Goal: Task Accomplishment & Management: Manage account settings

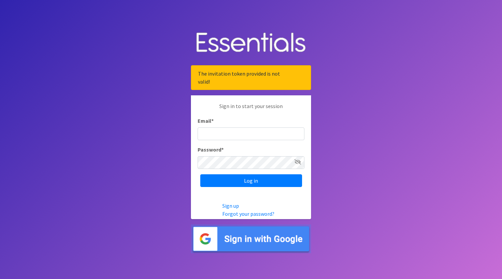
click at [239, 130] on input "Email *" at bounding box center [251, 133] width 107 height 13
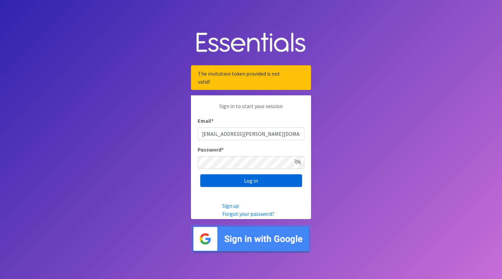
type input "[EMAIL_ADDRESS][PERSON_NAME][DOMAIN_NAME]"
click at [247, 181] on input "Log in" at bounding box center [251, 180] width 102 height 13
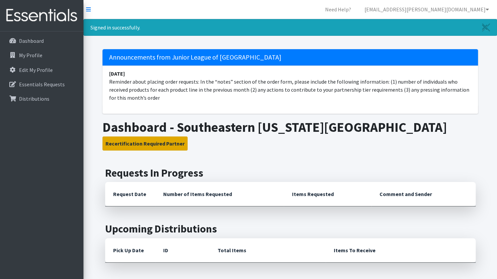
click at [133, 144] on button "Recertification Required Partner" at bounding box center [145, 143] width 85 height 14
click at [155, 142] on button "Recertification Required Partner" at bounding box center [145, 143] width 85 height 14
click at [144, 141] on button "Recertification Required Partner" at bounding box center [145, 143] width 85 height 14
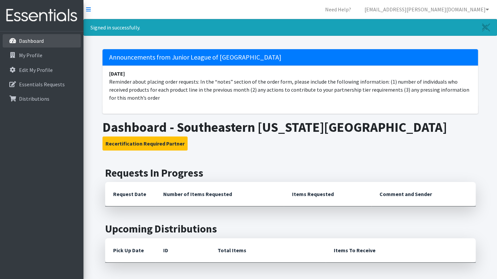
click at [35, 42] on p "Dashboard" at bounding box center [31, 40] width 25 height 7
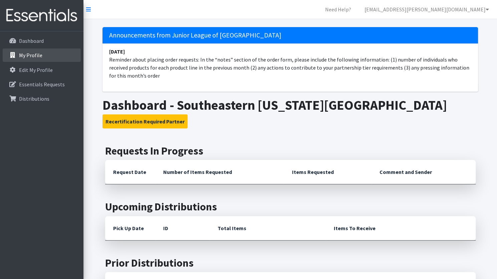
click at [30, 53] on p "My Profile" at bounding box center [30, 55] width 23 height 7
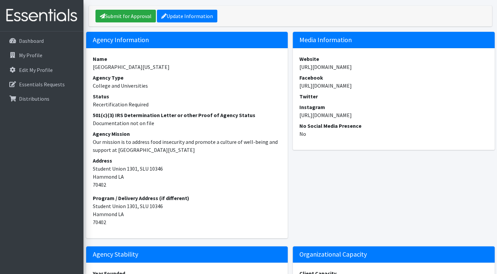
scroll to position [80, 0]
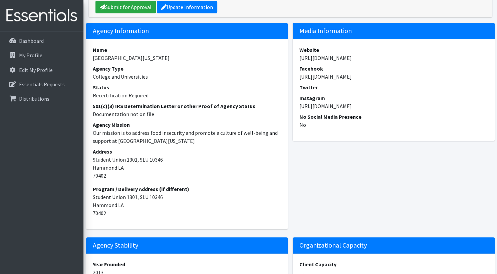
click at [141, 107] on dt "501(c)(3) IRS Determination Letter or other Proof of Agency Status" at bounding box center [187, 106] width 189 height 8
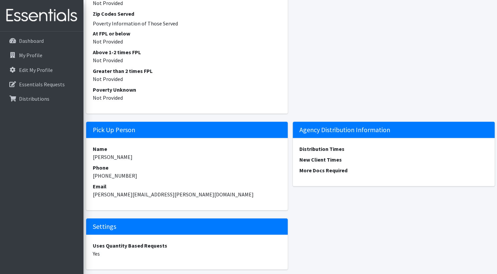
scroll to position [893, 0]
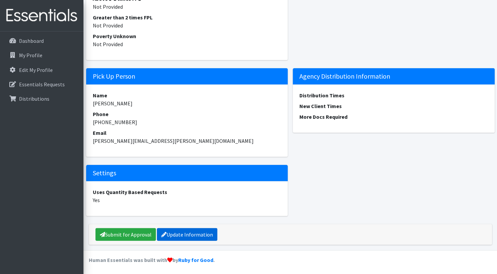
click at [179, 233] on link "Update Information" at bounding box center [187, 234] width 60 height 13
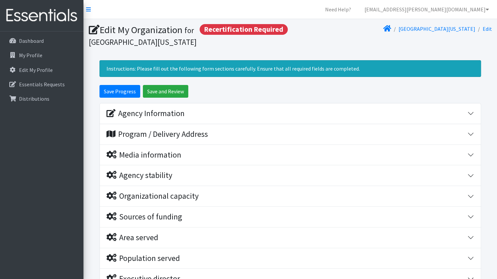
scroll to position [121, 0]
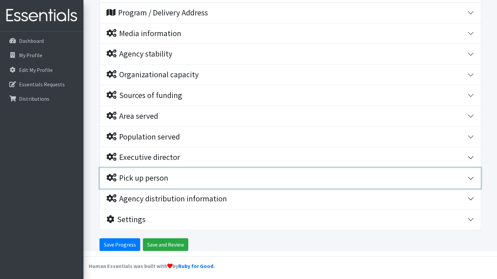
click at [166, 179] on div "Pick up person" at bounding box center [138, 178] width 62 height 10
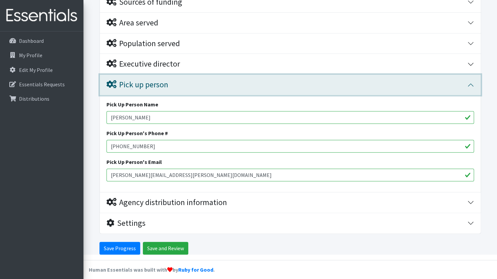
scroll to position [218, 0]
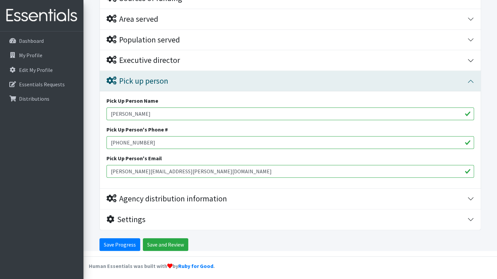
click at [144, 141] on input "985-516-1395" at bounding box center [291, 142] width 368 height 13
click at [141, 170] on input "christy.montgomery@selu.edu" at bounding box center [291, 171] width 368 height 13
type input "[EMAIL_ADDRESS][PERSON_NAME][DOMAIN_NAME]"
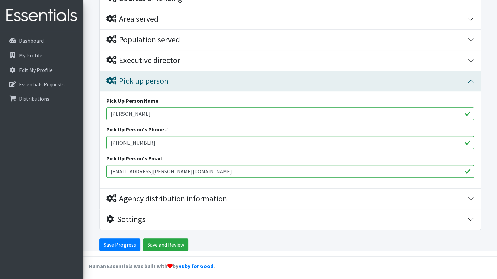
click at [147, 140] on input "985-516-1395" at bounding box center [291, 142] width 368 height 13
type input "985-7888205"
click at [157, 109] on input "Christy Montgomery" at bounding box center [291, 113] width 368 height 13
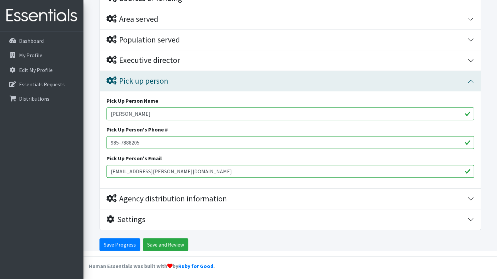
type input "[PERSON_NAME]"
click at [161, 141] on input "985-7888205" at bounding box center [291, 142] width 368 height 13
click at [131, 241] on input "Save Progress" at bounding box center [120, 244] width 41 height 13
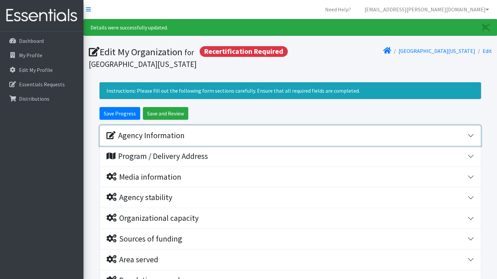
click at [255, 139] on div "Agency Information" at bounding box center [287, 136] width 361 height 10
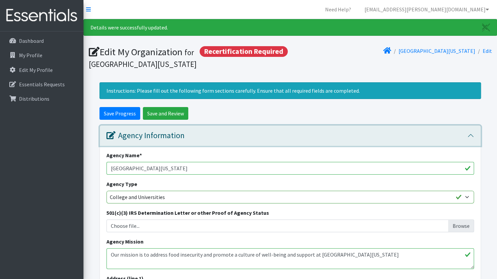
scroll to position [68, 0]
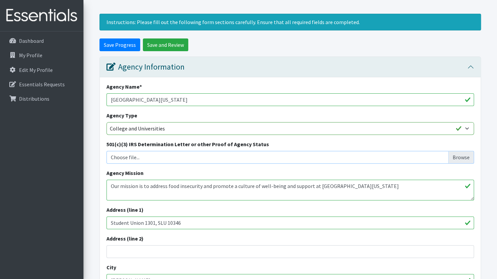
click at [219, 156] on input "Choose file..." at bounding box center [290, 157] width 363 height 13
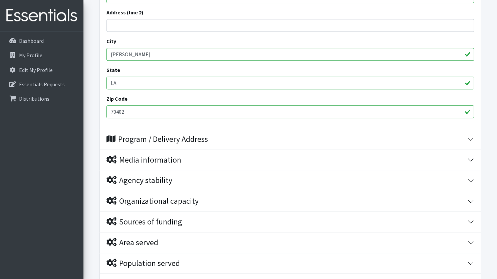
scroll to position [295, 0]
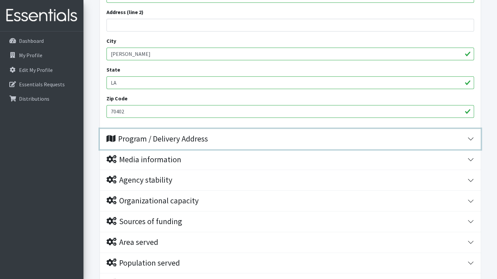
click at [197, 139] on div "Program / Delivery Address" at bounding box center [158, 139] width 102 height 10
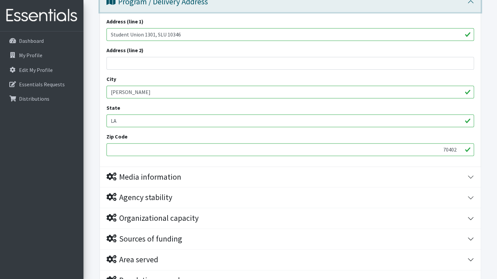
scroll to position [480, 0]
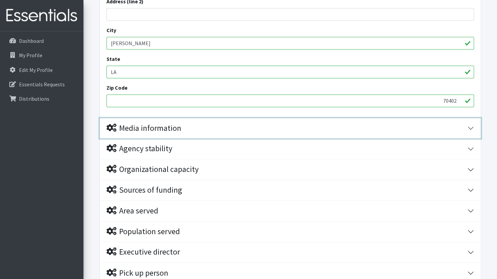
click at [155, 124] on div "Media information" at bounding box center [144, 128] width 75 height 10
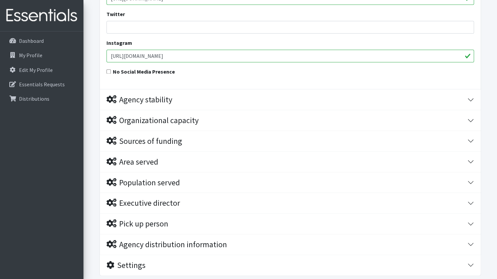
scroll to position [673, 0]
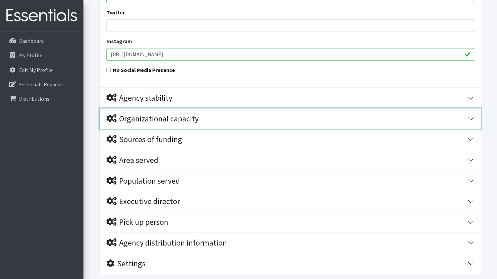
click at [170, 121] on div "Organizational capacity" at bounding box center [153, 119] width 92 height 10
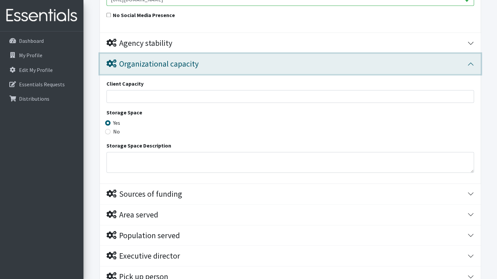
scroll to position [817, 0]
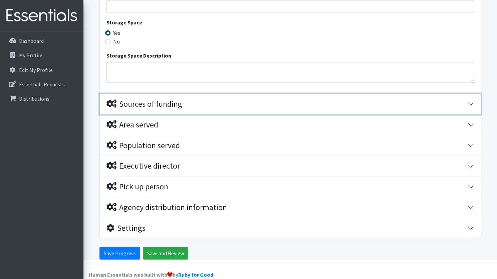
click at [138, 99] on div "Sources of funding" at bounding box center [145, 104] width 76 height 10
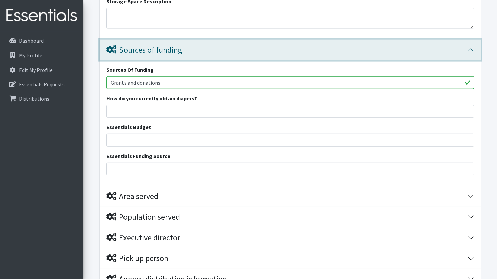
scroll to position [951, 0]
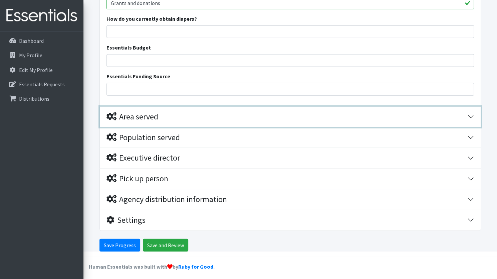
click at [144, 117] on div "Area served" at bounding box center [133, 117] width 52 height 10
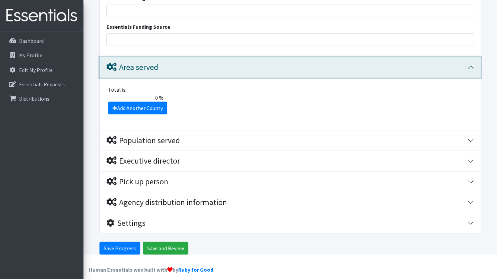
scroll to position [1003, 0]
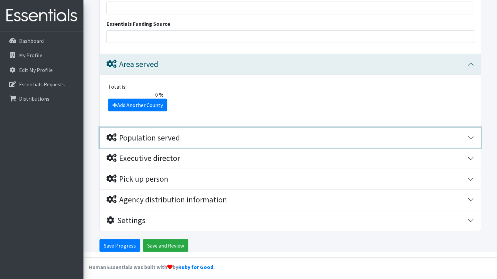
click at [136, 136] on div "Population served" at bounding box center [143, 138] width 73 height 10
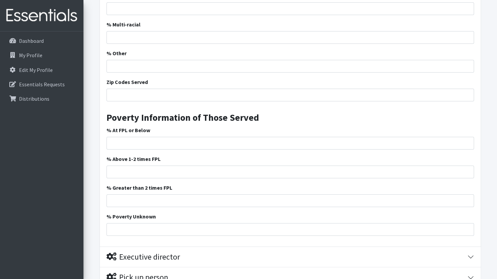
scroll to position [1505, 0]
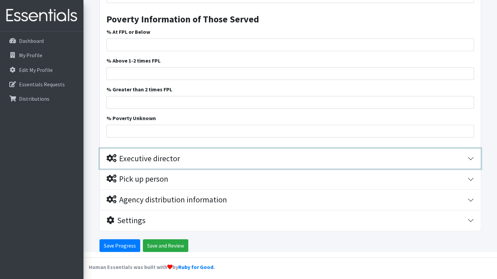
click at [137, 155] on div "Executive director" at bounding box center [143, 159] width 73 height 10
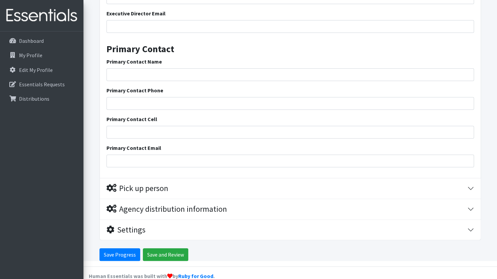
scroll to position [1736, 0]
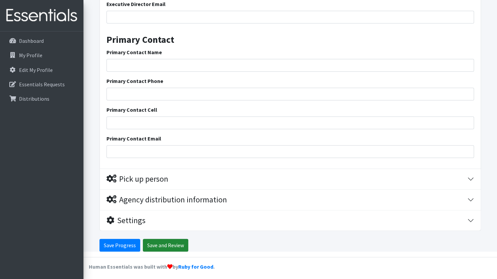
click at [156, 243] on input "Save and Review" at bounding box center [165, 245] width 45 height 13
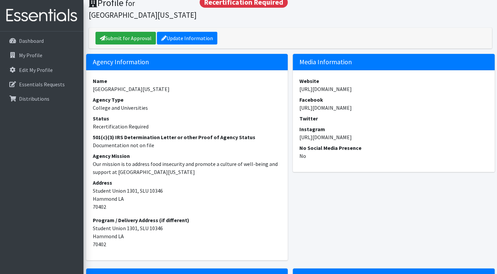
scroll to position [71, 0]
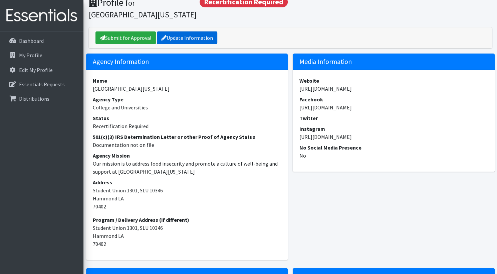
click at [194, 35] on link "Update Information" at bounding box center [187, 37] width 60 height 13
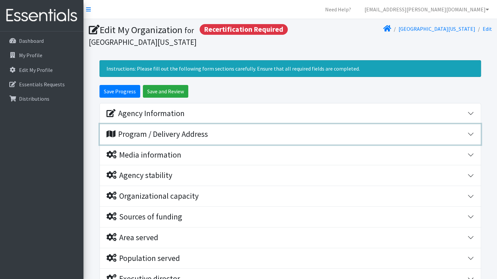
click at [202, 131] on div "Program / Delivery Address" at bounding box center [158, 134] width 102 height 10
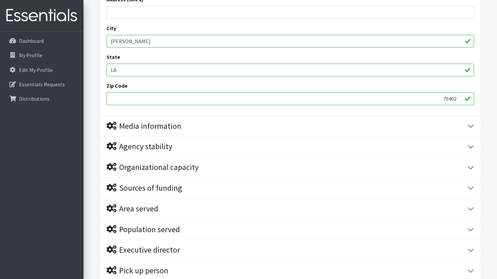
scroll to position [276, 0]
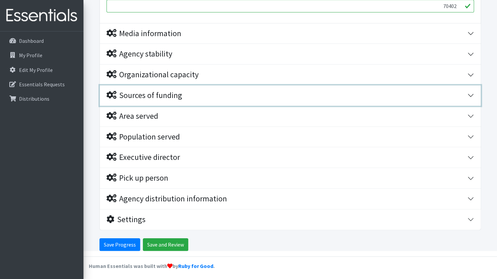
click at [190, 95] on div "Sources of funding" at bounding box center [287, 96] width 361 height 10
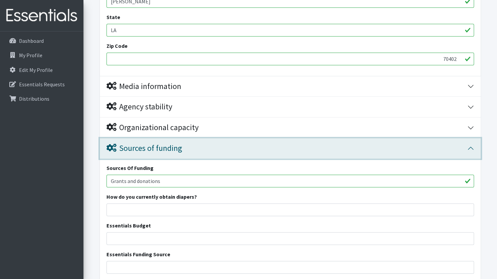
scroll to position [221, 0]
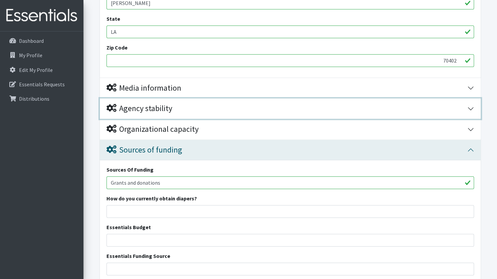
click at [184, 106] on div "Agency stability" at bounding box center [287, 109] width 361 height 10
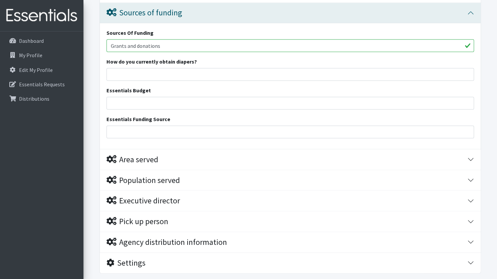
scroll to position [755, 0]
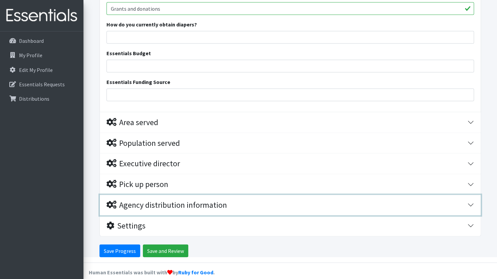
click at [156, 200] on div "Agency distribution information" at bounding box center [167, 205] width 121 height 10
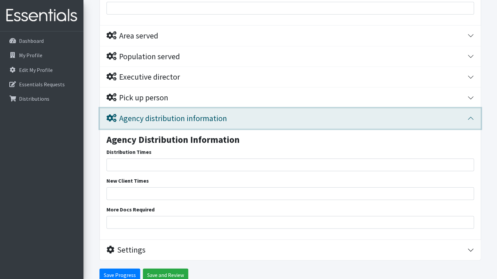
scroll to position [841, 0]
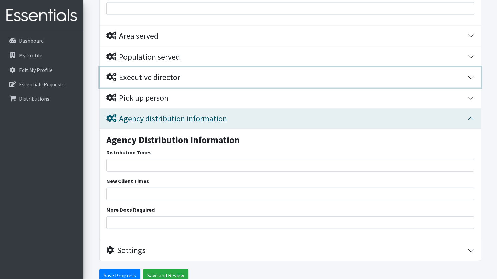
click at [197, 72] on div "Executive director" at bounding box center [287, 77] width 361 height 10
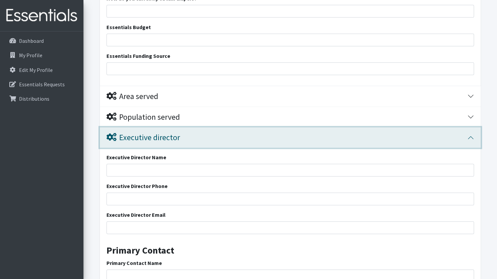
scroll to position [780, 0]
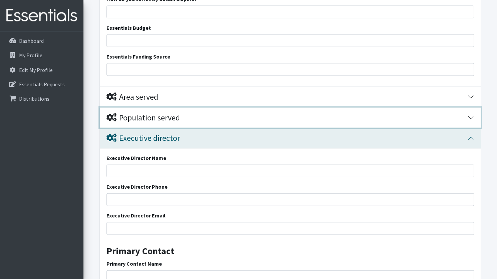
click at [168, 110] on button "Population served" at bounding box center [290, 118] width 381 height 20
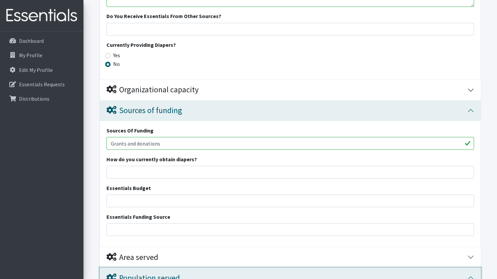
scroll to position [796, 0]
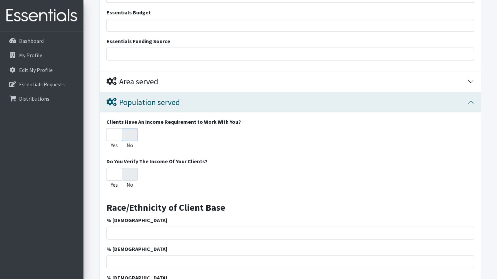
click at [130, 133] on input "No" at bounding box center [130, 134] width 16 height 13
radio input "true"
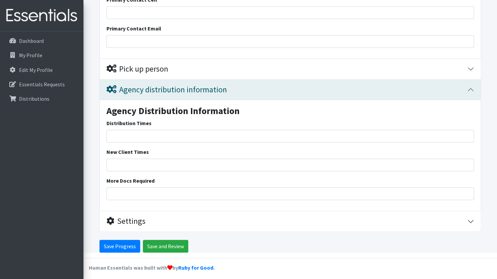
scroll to position [1604, 0]
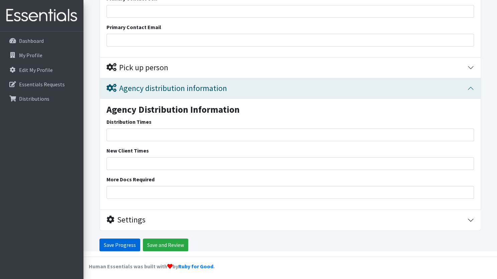
click at [130, 240] on input "Save Progress" at bounding box center [120, 244] width 41 height 13
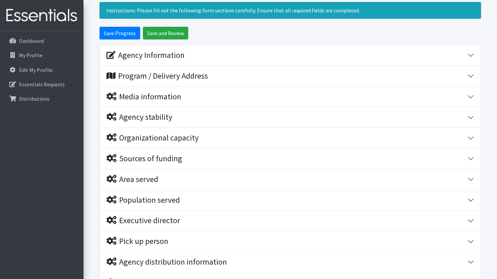
scroll to position [90, 0]
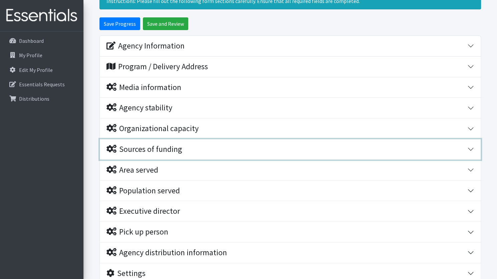
click at [158, 152] on div "Sources of funding" at bounding box center [145, 149] width 76 height 10
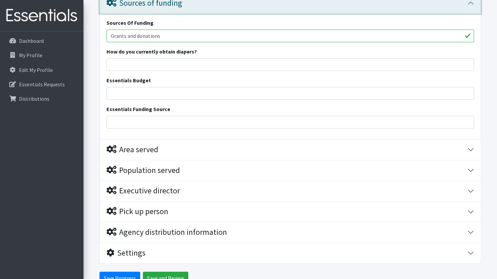
scroll to position [269, 0]
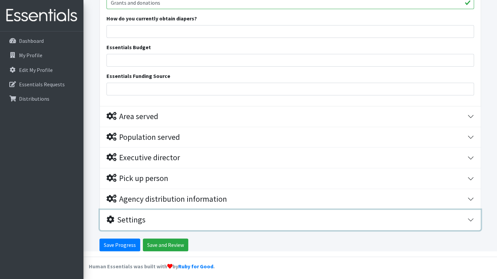
click at [143, 216] on div "Settings" at bounding box center [126, 220] width 39 height 10
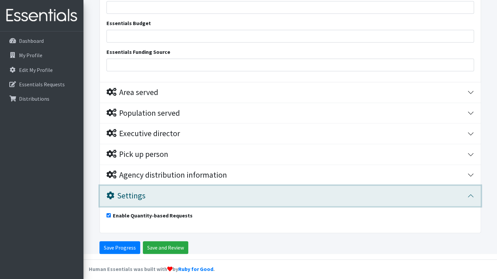
scroll to position [295, 0]
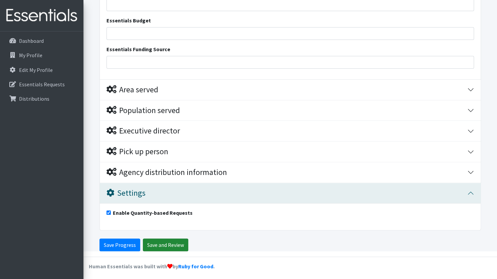
click at [152, 241] on input "Save and Review" at bounding box center [165, 244] width 45 height 13
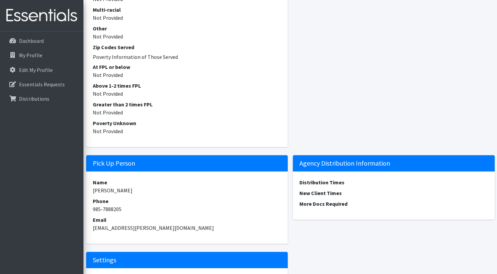
scroll to position [915, 0]
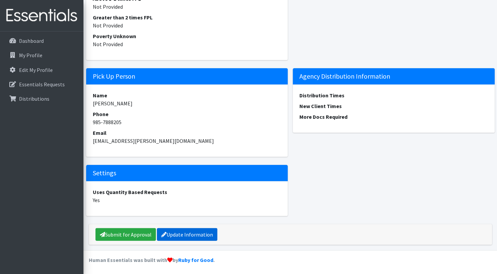
click at [191, 231] on link "Update Information" at bounding box center [187, 234] width 60 height 13
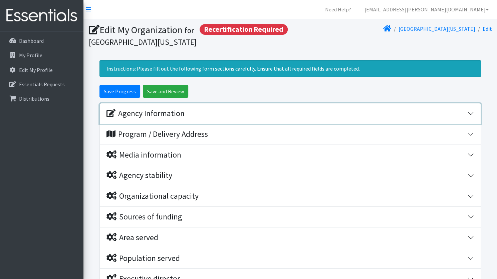
click at [179, 115] on div "Agency Information" at bounding box center [146, 114] width 78 height 10
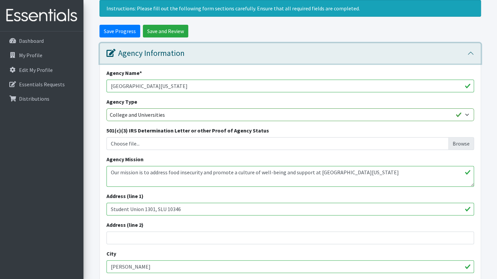
scroll to position [71, 0]
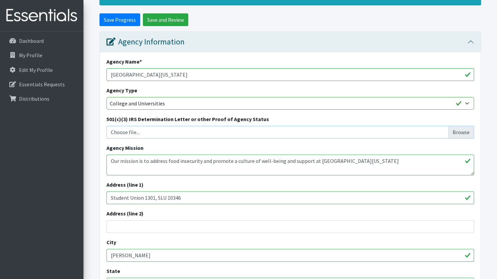
click at [458, 134] on input "Choose file..." at bounding box center [290, 132] width 363 height 13
type input "C:\fakepath\Foundation - IRS Tax Exempt Status letter-2018 (1).pdf"
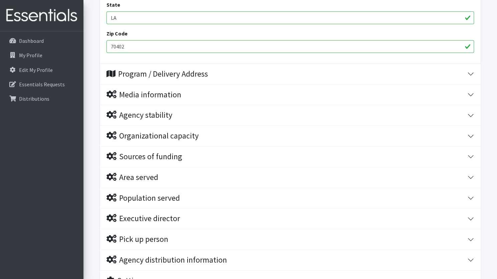
scroll to position [398, 0]
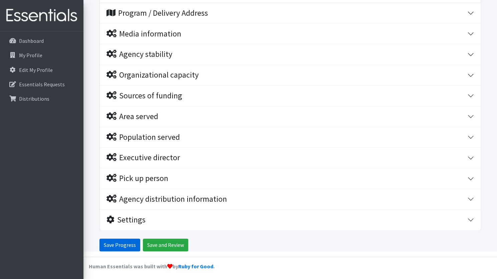
click at [118, 242] on input "Save Progress" at bounding box center [120, 244] width 41 height 13
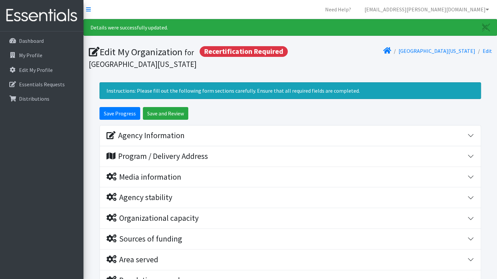
scroll to position [143, 0]
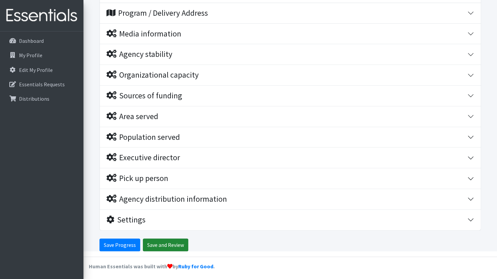
click at [156, 243] on input "Save and Review" at bounding box center [165, 244] width 45 height 13
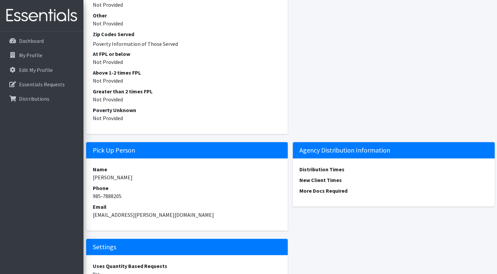
scroll to position [915, 0]
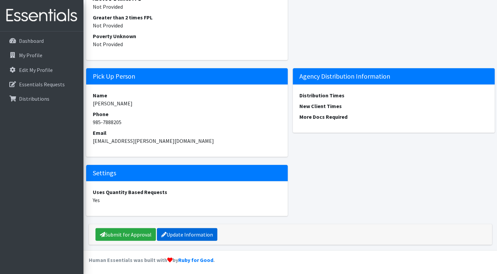
click at [182, 231] on link "Update Information" at bounding box center [187, 234] width 60 height 13
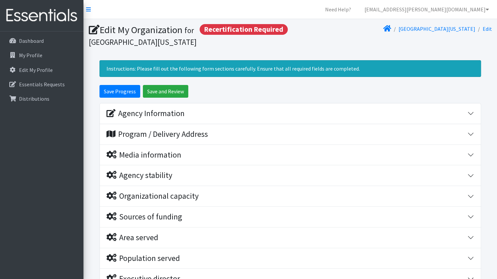
scroll to position [121, 0]
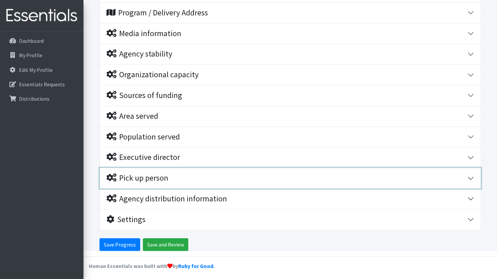
click at [188, 179] on div "Pick up person" at bounding box center [287, 178] width 361 height 10
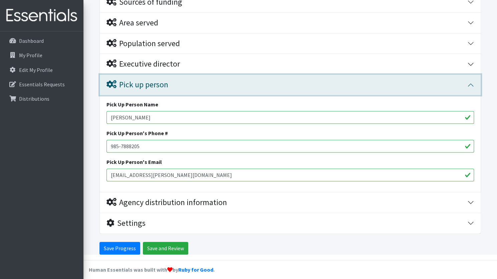
scroll to position [218, 0]
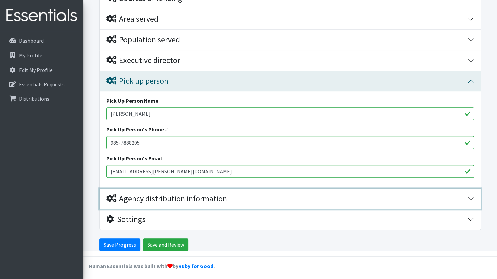
click at [209, 199] on div "Agency distribution information" at bounding box center [167, 199] width 121 height 10
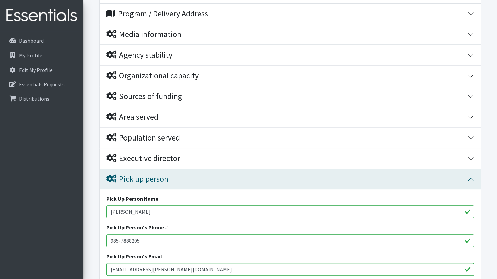
scroll to position [120, 0]
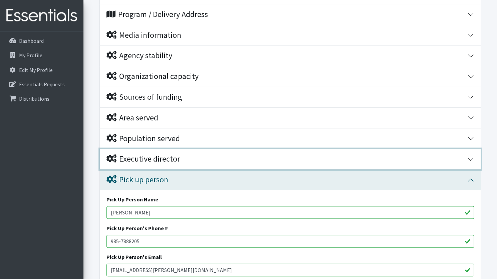
click at [192, 150] on button "Executive director" at bounding box center [290, 159] width 381 height 20
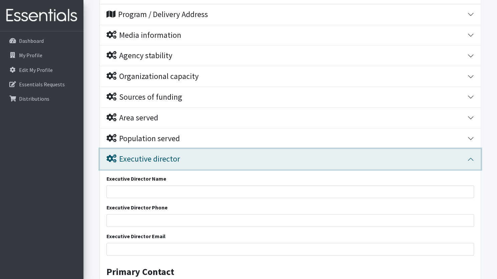
scroll to position [247, 0]
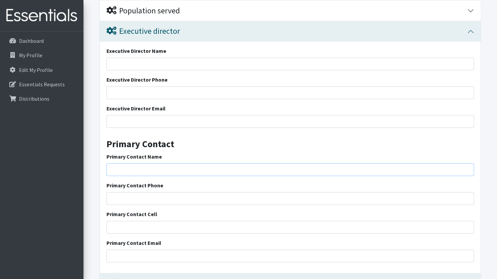
click at [150, 165] on input "Primary Contact Name" at bounding box center [291, 169] width 368 height 13
type input "[PERSON_NAME]"
click at [134, 200] on input "Primary Contact Phone" at bounding box center [291, 198] width 368 height 13
type input "9857888205"
click at [123, 225] on input "Primary Contact Cell" at bounding box center [291, 226] width 368 height 13
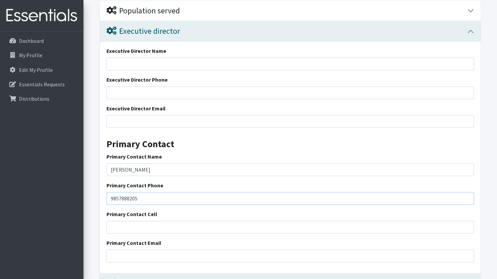
click at [124, 195] on input "9857888205" at bounding box center [291, 198] width 368 height 13
click at [120, 225] on input "Primary Contact Cell" at bounding box center [291, 226] width 368 height 13
paste input "9857888205"
type input "9857888205"
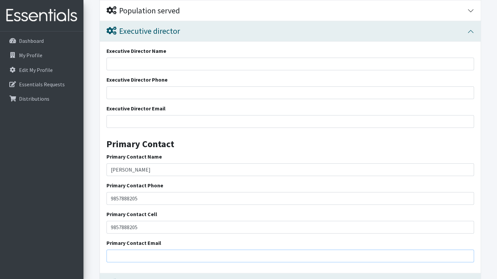
click at [119, 254] on input "Primary Contact Email" at bounding box center [291, 255] width 368 height 13
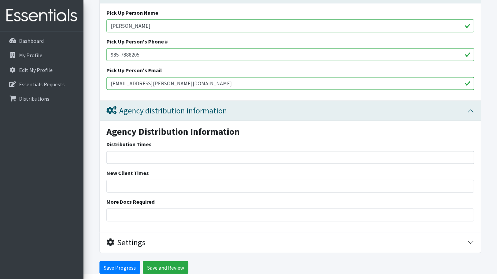
scroll to position [538, 0]
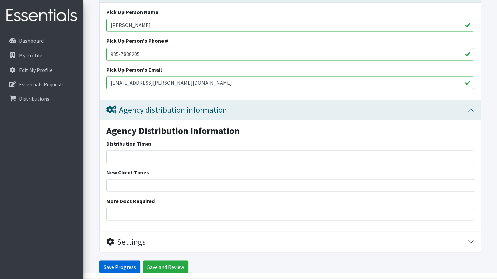
type input "[EMAIL_ADDRESS][PERSON_NAME][DOMAIN_NAME]"
click at [112, 263] on input "Save Progress" at bounding box center [120, 266] width 41 height 13
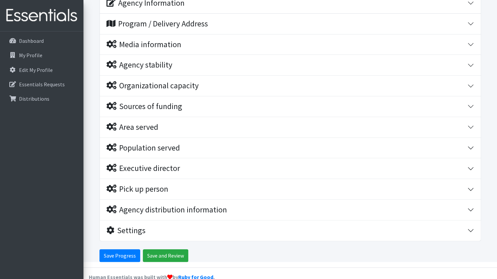
scroll to position [143, 0]
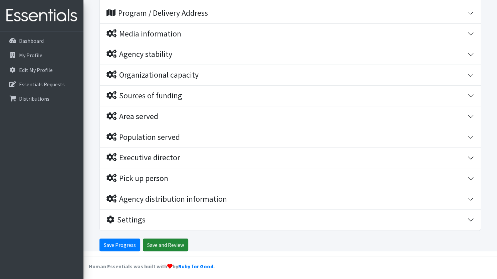
click at [152, 244] on input "Save and Review" at bounding box center [165, 244] width 45 height 13
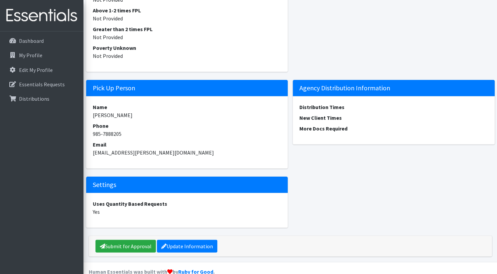
scroll to position [915, 0]
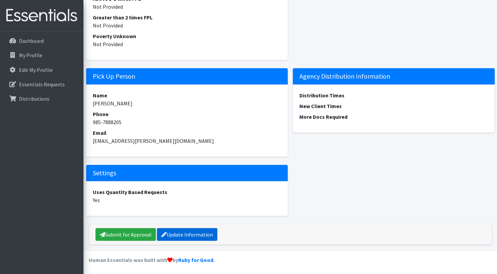
click at [184, 229] on link "Update Information" at bounding box center [187, 234] width 60 height 13
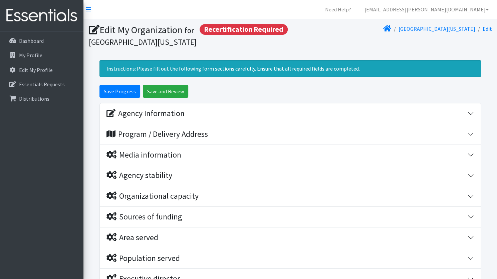
scroll to position [121, 0]
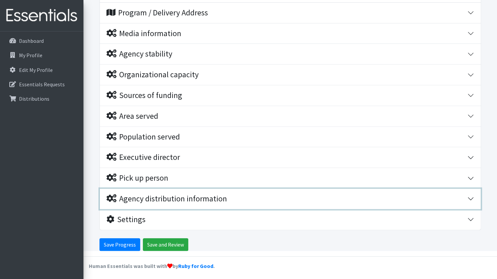
click at [169, 189] on button "Agency distribution information" at bounding box center [290, 198] width 381 height 20
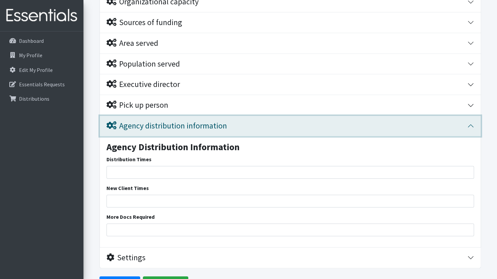
scroll to position [232, 0]
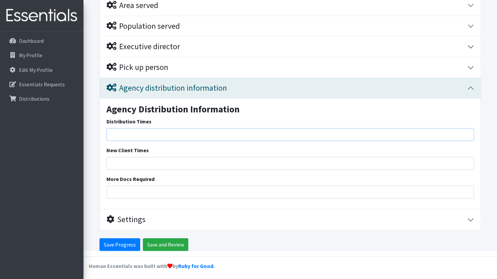
click at [182, 133] on input "Distribution Times" at bounding box center [291, 134] width 368 height 13
click at [142, 134] on input "Distribution Times" at bounding box center [291, 134] width 368 height 13
click at [138, 133] on input "[DATE] and Wednesdays" at bounding box center [291, 134] width 368 height 13
click at [196, 134] on input "[DATE] and Thursdays 2:30-4:30pm; Wednesdays" at bounding box center [291, 134] width 368 height 13
click at [265, 134] on input "[DATE] and Thursdays 2:30-4:30pm; Tuesdays and Wednesdays" at bounding box center [291, 134] width 368 height 13
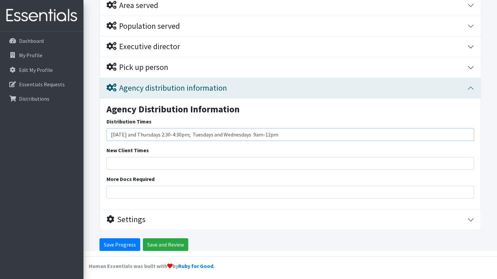
type input "[DATE] and Thursdays 2:30-4:30pm; Tuesdays and Wednesdays 9am-12pm"
click at [210, 161] on input "New Client Times" at bounding box center [291, 163] width 368 height 13
click at [155, 242] on input "Save and Review" at bounding box center [165, 244] width 45 height 13
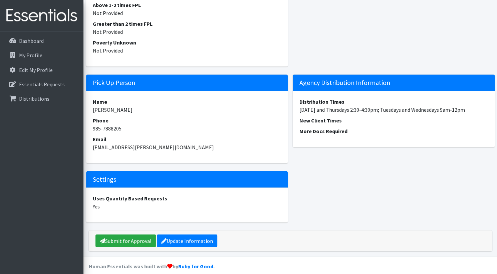
scroll to position [909, 0]
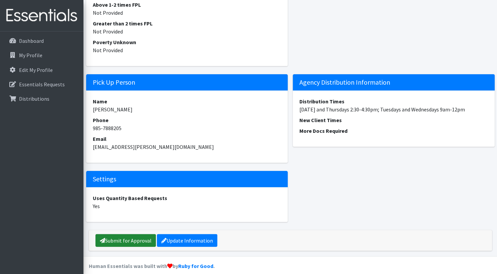
click at [136, 241] on link "Submit for Approval" at bounding box center [126, 240] width 60 height 13
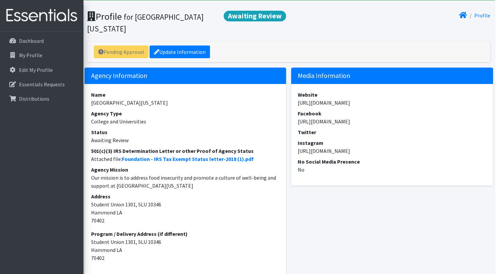
scroll to position [0, 2]
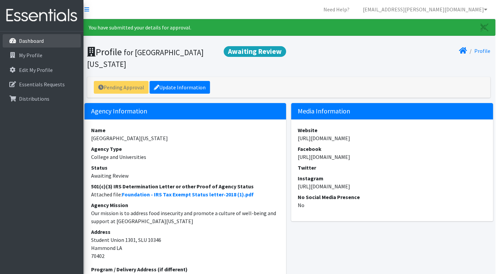
click at [42, 38] on p "Dashboard" at bounding box center [31, 40] width 25 height 7
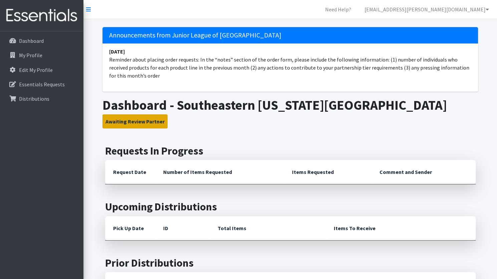
click at [153, 123] on button "Awaiting Review Partner" at bounding box center [135, 121] width 65 height 14
click at [144, 122] on button "Awaiting Review Partner" at bounding box center [135, 121] width 65 height 14
click at [208, 127] on h3 "Awaiting Review Partner" at bounding box center [291, 121] width 376 height 14
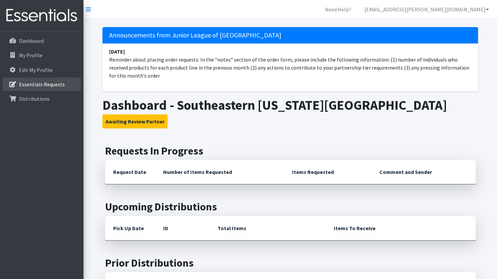
click at [31, 84] on p "Essentials Requests" at bounding box center [42, 84] width 46 height 7
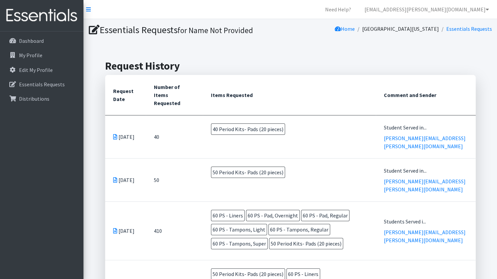
click at [114, 134] on icon at bounding box center [115, 136] width 4 height 5
click at [37, 82] on p "Essentials Requests" at bounding box center [42, 84] width 46 height 7
click at [24, 101] on p "Distributions" at bounding box center [34, 98] width 30 height 7
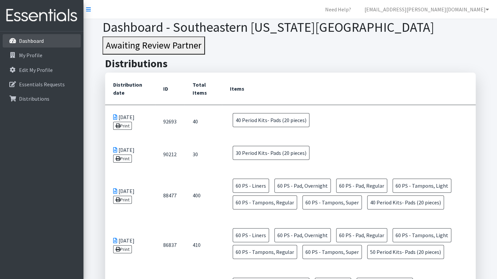
click at [27, 42] on p "Dashboard" at bounding box center [31, 40] width 25 height 7
